Goal: Task Accomplishment & Management: Manage account settings

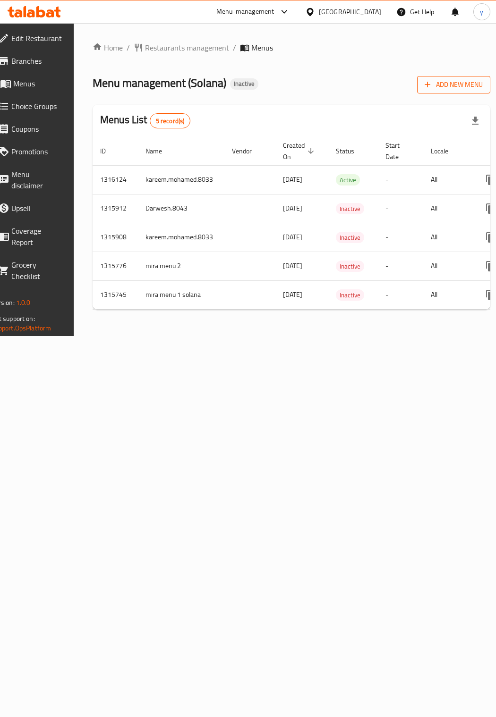
click at [430, 83] on span "Add New Menu" at bounding box center [454, 85] width 58 height 12
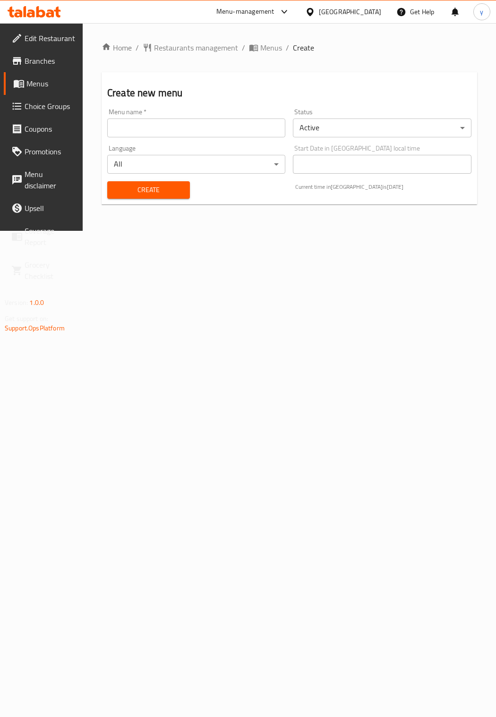
click at [261, 126] on input "text" at bounding box center [196, 128] width 178 height 19
click at [203, 129] on input "text" at bounding box center [196, 128] width 178 height 19
type input "ي"
type input "darwesh.8043"
click at [184, 189] on button "Create" at bounding box center [148, 189] width 83 height 17
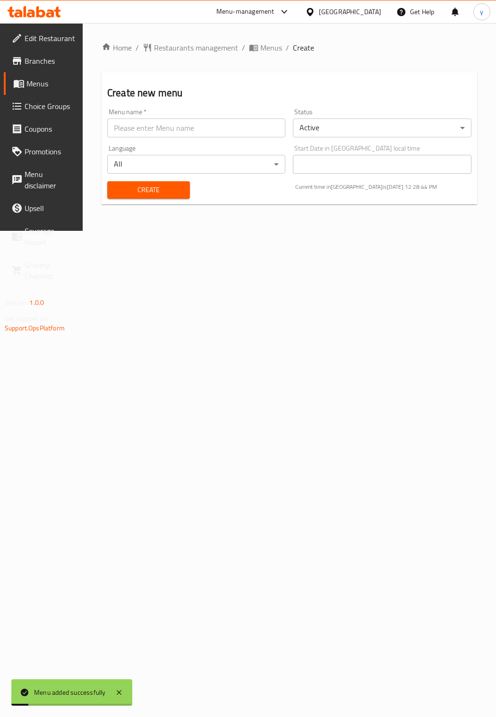
click at [48, 85] on span "Menus" at bounding box center [50, 83] width 49 height 11
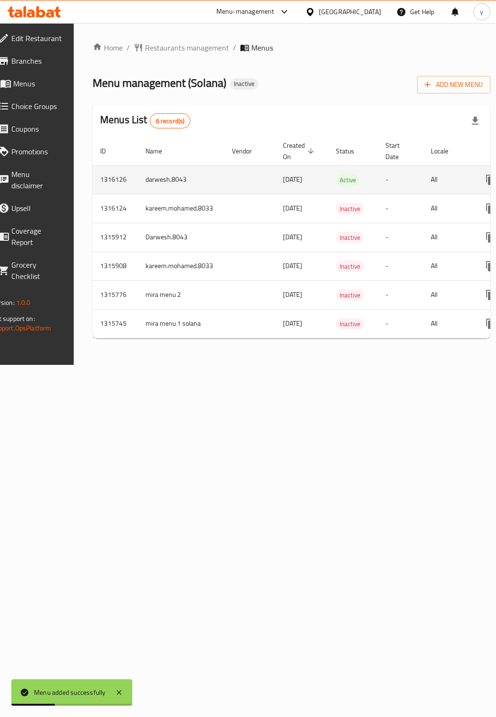
click at [457, 179] on td "All" at bounding box center [447, 179] width 49 height 29
click at [272, 186] on td "enhanced table" at bounding box center [249, 179] width 51 height 29
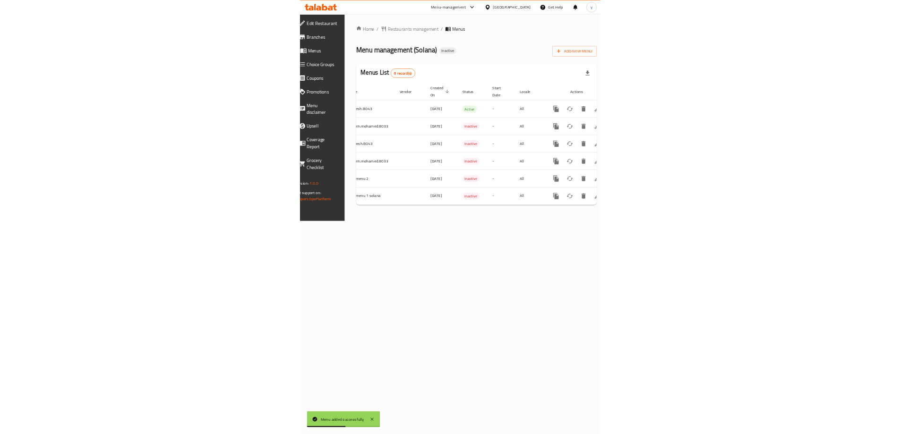
scroll to position [0, 109]
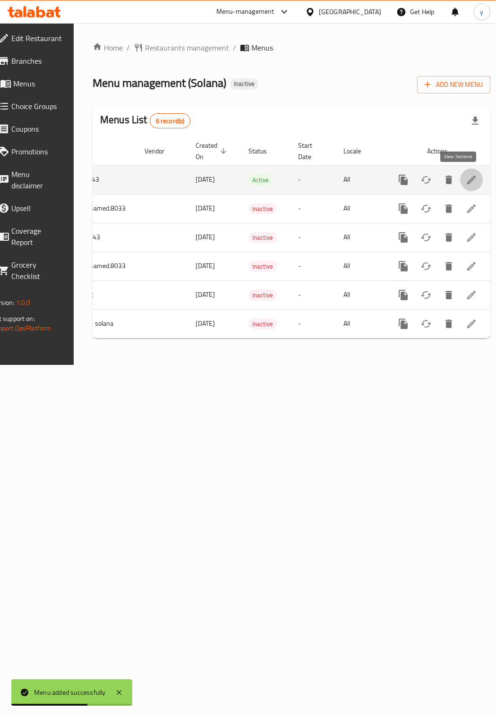
click at [467, 180] on icon "enhanced table" at bounding box center [471, 180] width 9 height 9
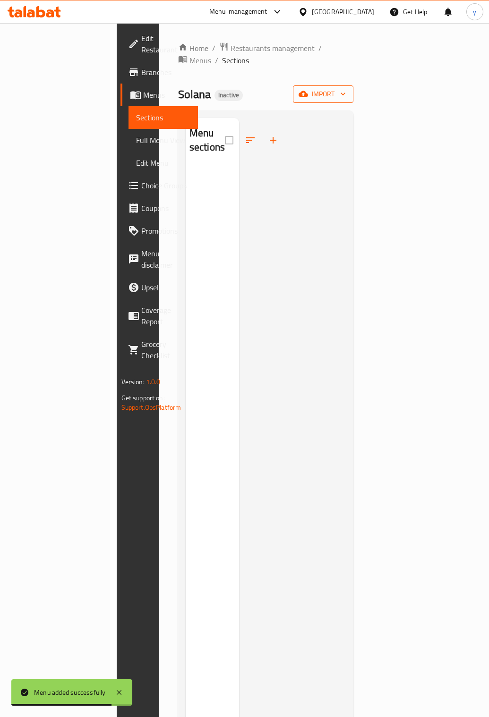
click at [346, 88] on span "import" at bounding box center [322, 94] width 45 height 12
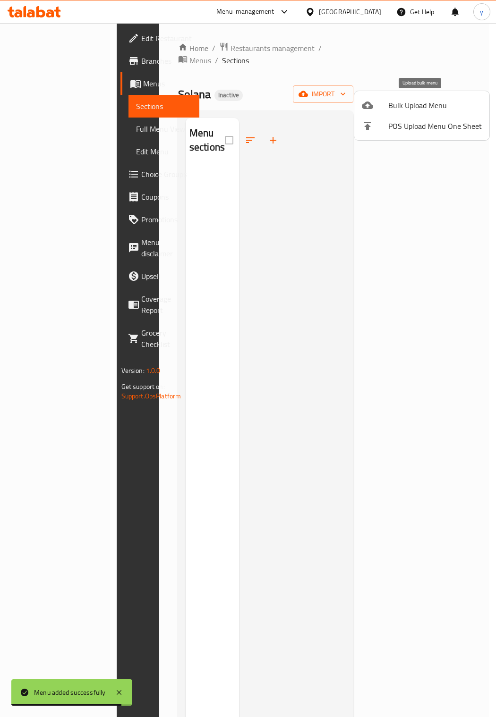
click at [401, 105] on span "Bulk Upload Menu" at bounding box center [435, 105] width 94 height 11
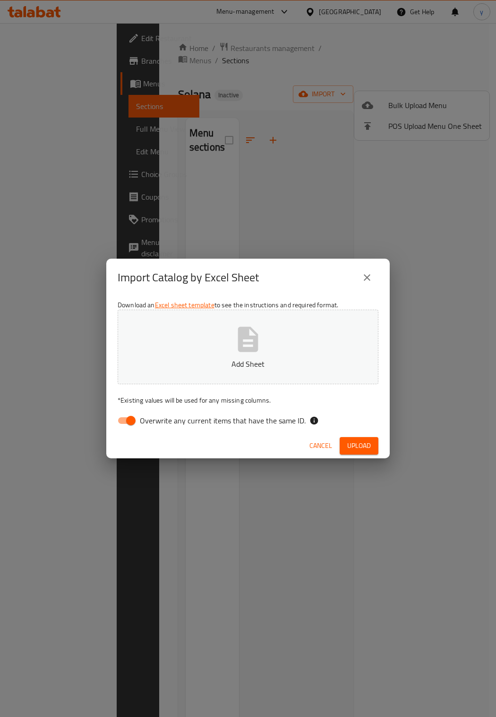
click at [131, 422] on input "Overwrite any current items that have the same ID." at bounding box center [131, 421] width 54 height 18
checkbox input "false"
click at [350, 443] on span "Upload" at bounding box center [359, 446] width 24 height 12
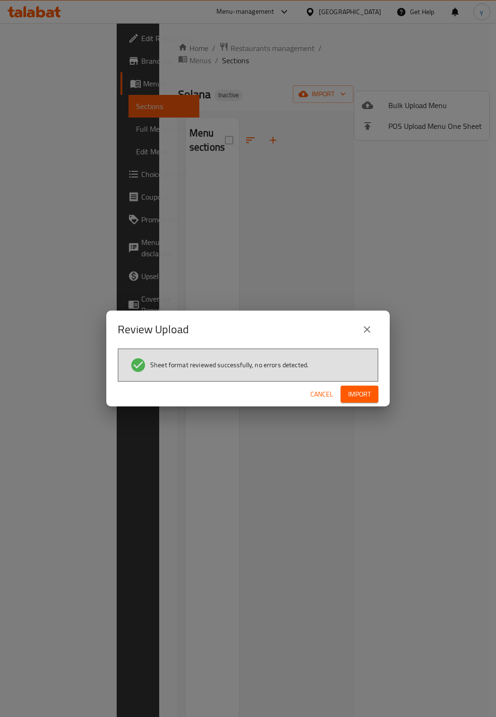
click at [353, 392] on span "Import" at bounding box center [359, 395] width 23 height 12
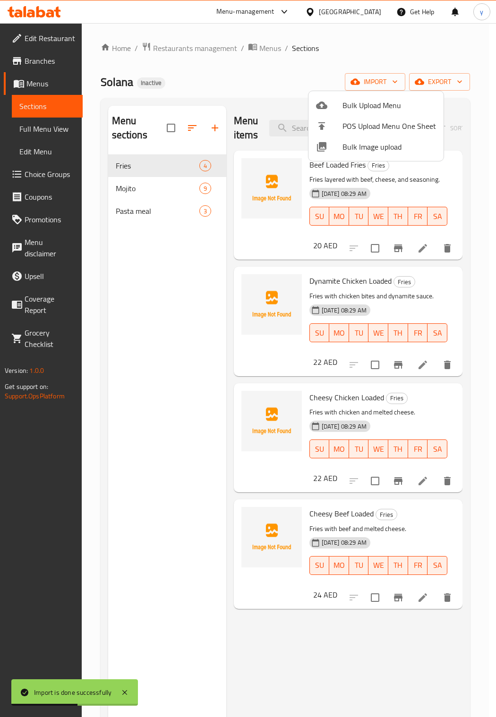
click at [38, 135] on div at bounding box center [248, 358] width 496 height 717
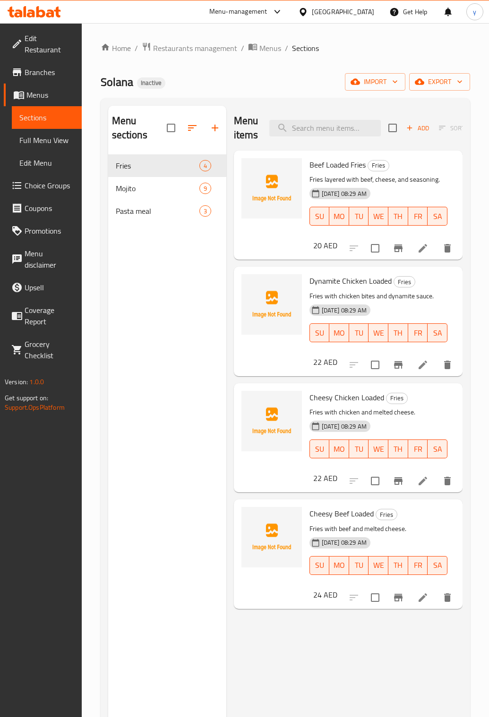
click at [47, 135] on span "Full Menu View" at bounding box center [46, 140] width 55 height 11
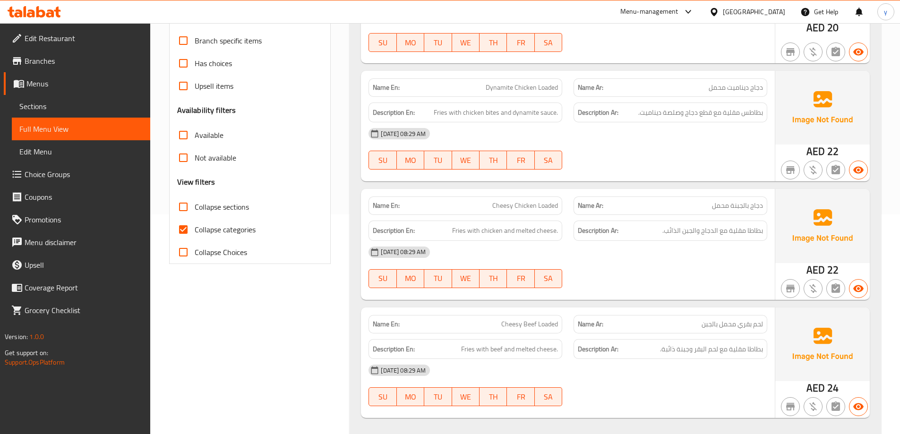
scroll to position [236, 0]
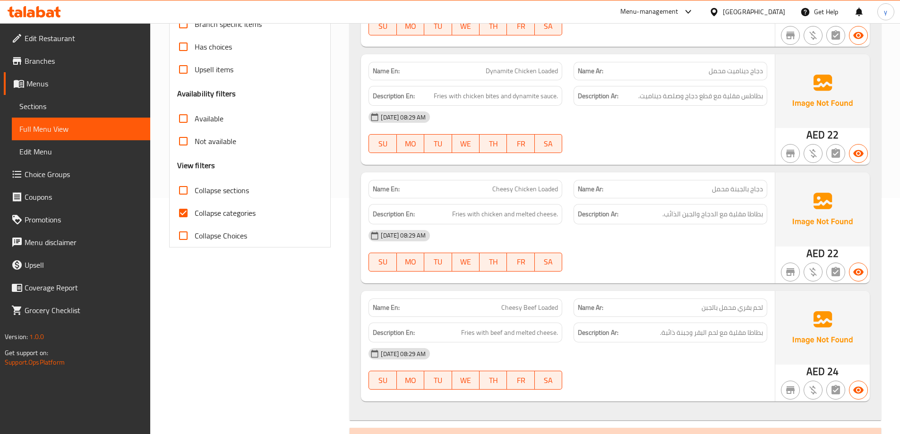
click at [188, 210] on input "Collapse categories" at bounding box center [183, 213] width 23 height 23
checkbox input "false"
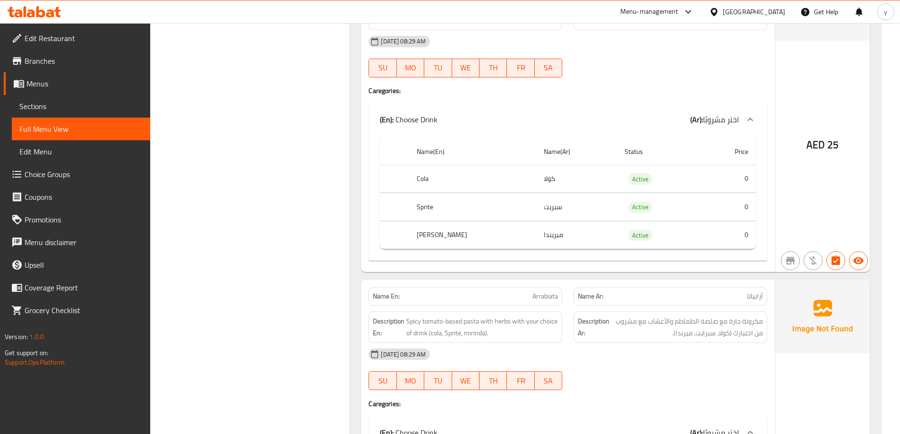
scroll to position [2350, 0]
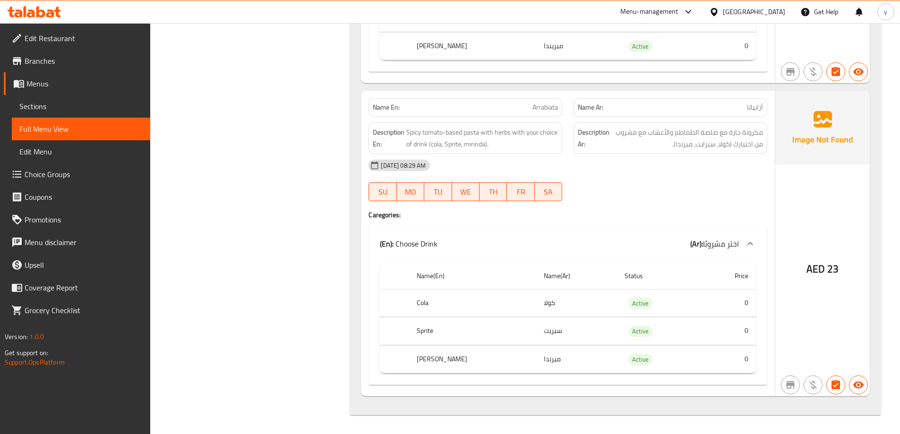
drag, startPoint x: 90, startPoint y: 102, endPoint x: 119, endPoint y: 108, distance: 29.5
click at [90, 102] on span "Sections" at bounding box center [80, 106] width 123 height 11
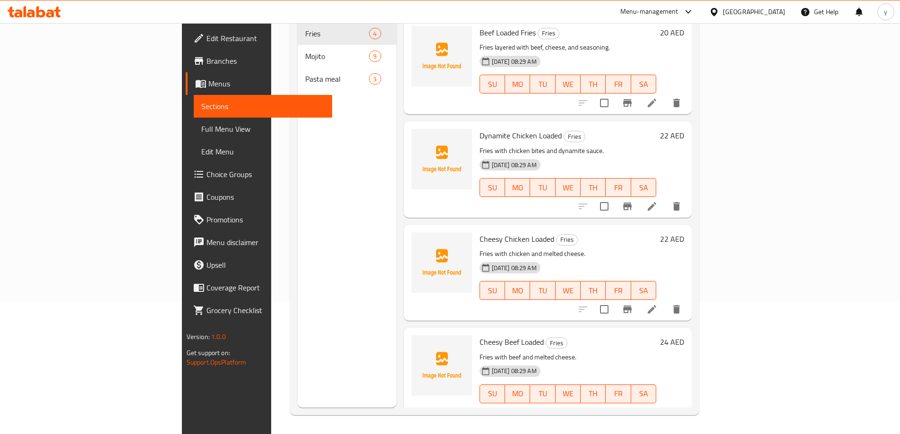
click at [194, 122] on link "Full Menu View" at bounding box center [263, 129] width 138 height 23
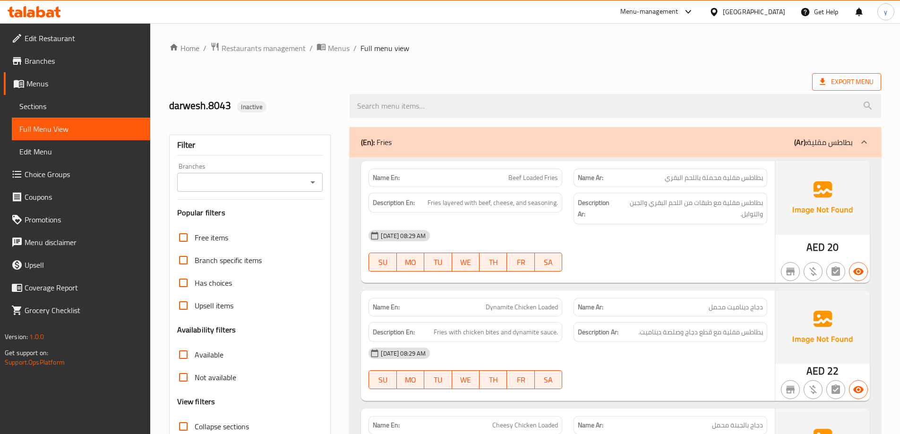
click at [495, 87] on span "Export Menu" at bounding box center [846, 82] width 54 height 12
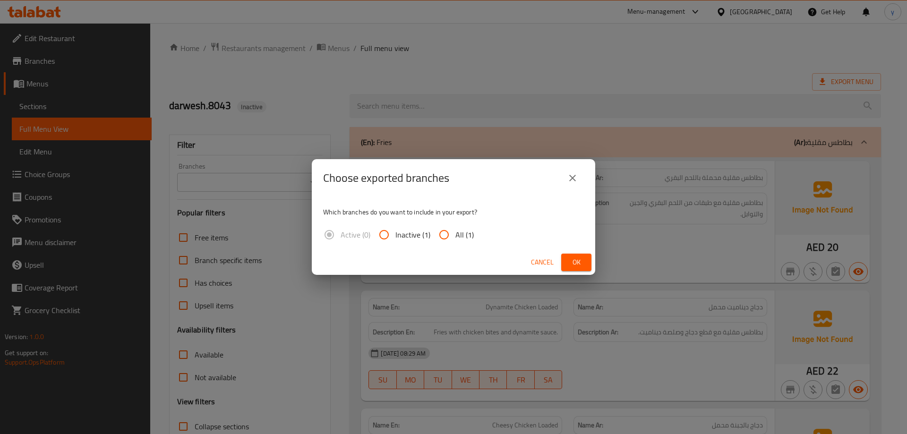
click at [468, 237] on span "All (1)" at bounding box center [464, 234] width 18 height 11
click at [455, 237] on input "All (1)" at bounding box center [444, 234] width 23 height 23
radio input "true"
click at [495, 257] on span "Ok" at bounding box center [576, 262] width 15 height 12
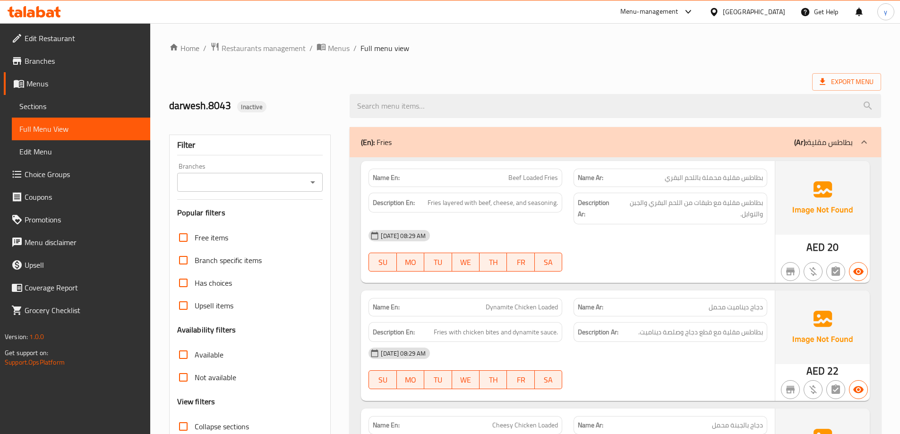
click at [495, 76] on div "Export Menu" at bounding box center [525, 81] width 712 height 17
